Goal: Information Seeking & Learning: Learn about a topic

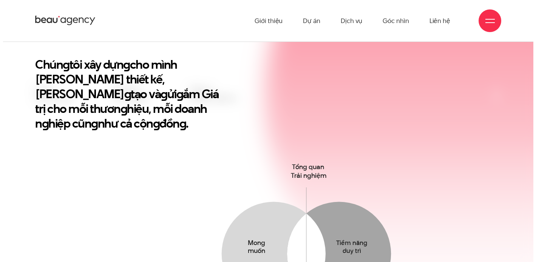
scroll to position [201, 0]
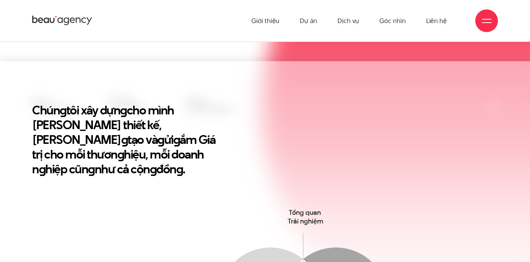
click at [482, 24] on div at bounding box center [486, 20] width 9 height 9
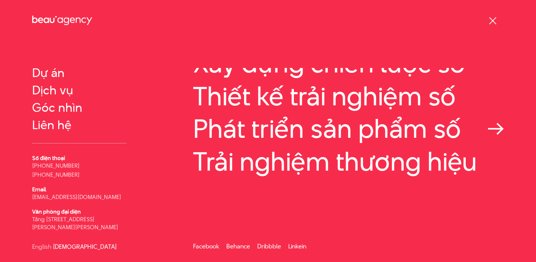
scroll to position [43, 0]
click at [491, 17] on div at bounding box center [492, 20] width 9 height 9
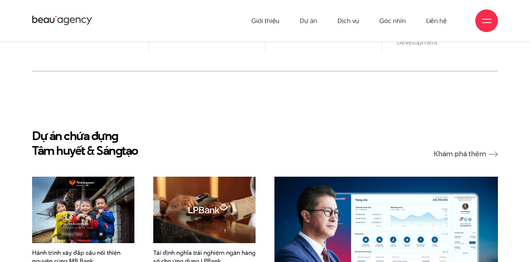
scroll to position [744, 0]
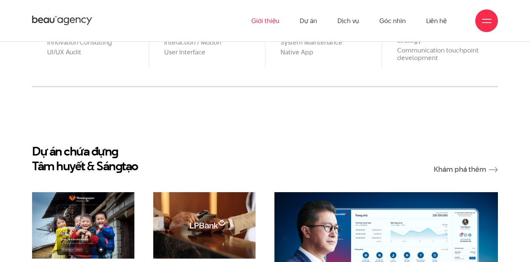
click at [257, 20] on link "Giới thiệu" at bounding box center [265, 21] width 28 height 42
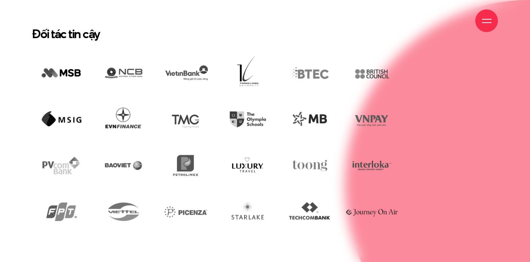
scroll to position [1710, 0]
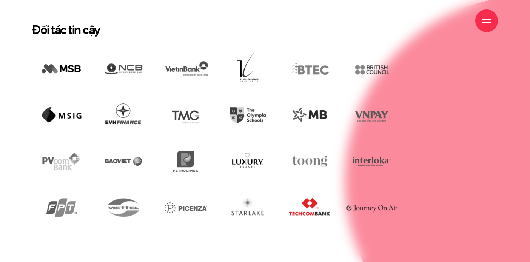
click at [311, 193] on img at bounding box center [309, 208] width 59 height 40
click at [314, 193] on img at bounding box center [309, 208] width 59 height 40
click at [320, 199] on img at bounding box center [309, 208] width 59 height 40
